Goal: Communication & Community: Answer question/provide support

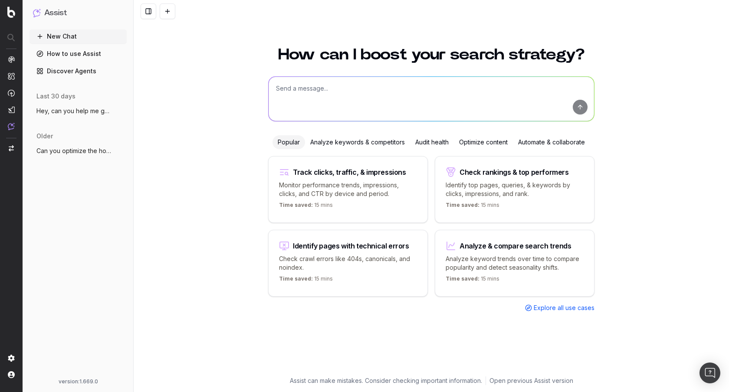
click at [73, 112] on span "Hey, can you help me get the CSS selecto" at bounding box center [74, 111] width 76 height 9
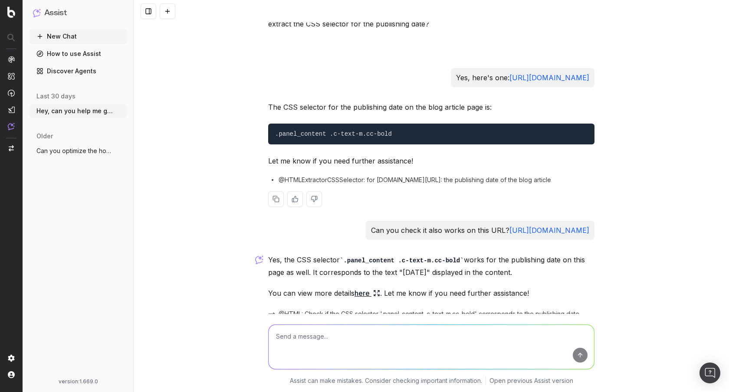
scroll to position [92, 0]
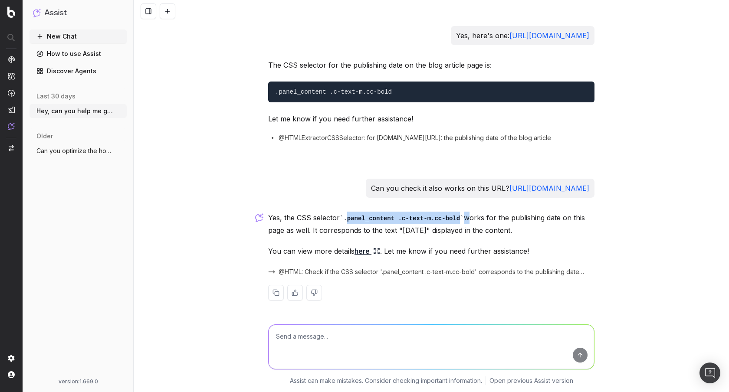
drag, startPoint x: 346, startPoint y: 217, endPoint x: 466, endPoint y: 216, distance: 119.7
click at [466, 216] on p "Yes, the CSS selector .panel_content .c-text-m.cc-bold works for the publishing…" at bounding box center [431, 224] width 326 height 25
click at [458, 217] on code ".panel_content .c-text-m.cc-bold" at bounding box center [402, 218] width 124 height 7
click at [363, 252] on link "here" at bounding box center [367, 251] width 26 height 12
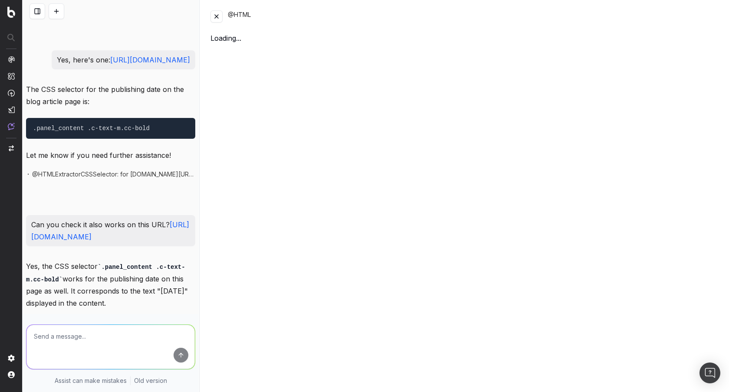
scroll to position [116, 0]
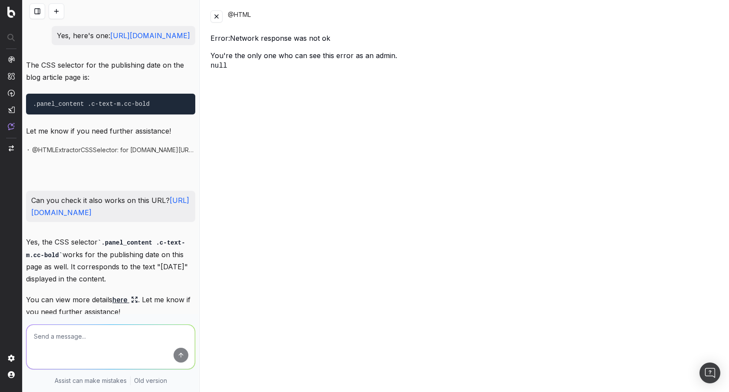
click at [216, 16] on button at bounding box center [216, 16] width 12 height 12
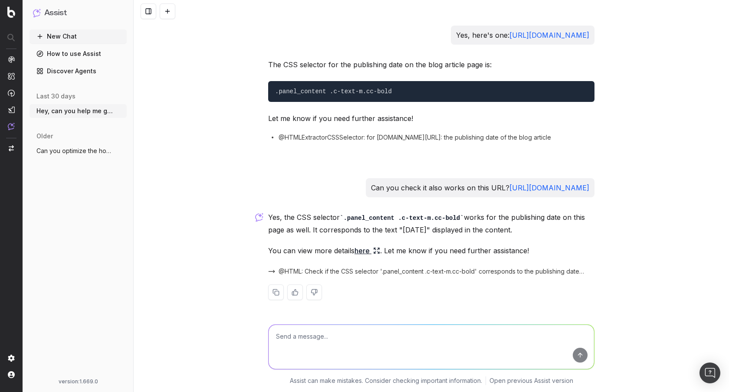
scroll to position [92, 0]
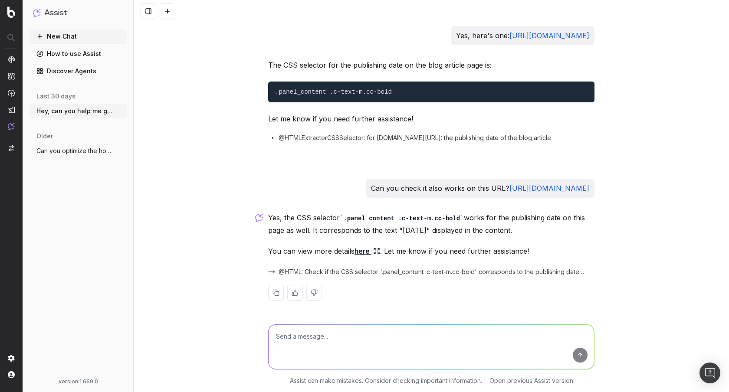
click at [365, 252] on link "here" at bounding box center [367, 251] width 26 height 12
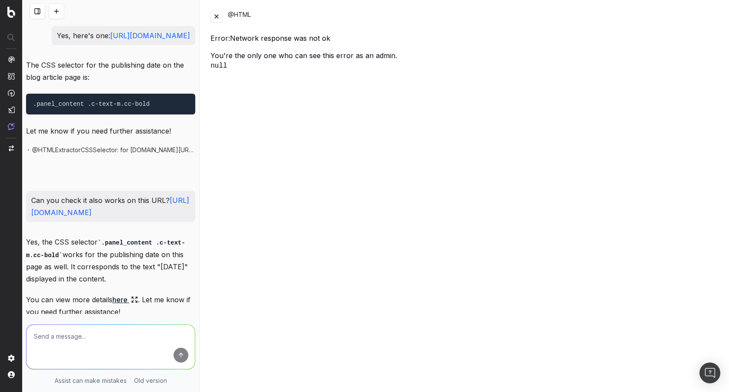
click at [219, 16] on button at bounding box center [216, 16] width 12 height 12
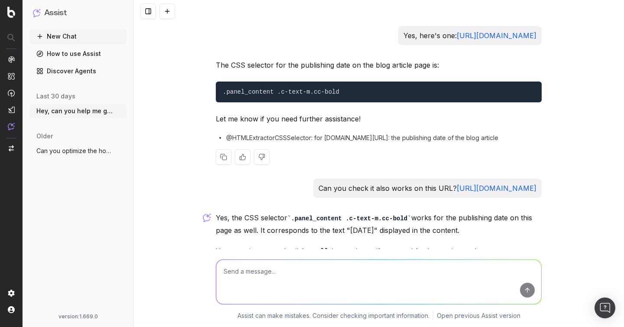
scroll to position [157, 0]
